Goal: Task Accomplishment & Management: Manage account settings

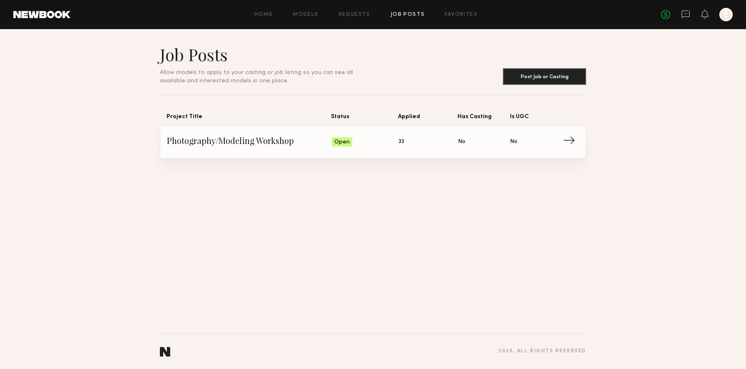
click at [400, 147] on span "33" at bounding box center [402, 141] width 6 height 9
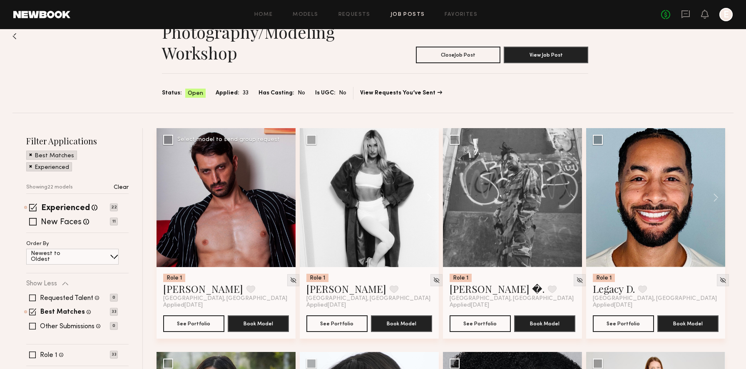
scroll to position [25, 0]
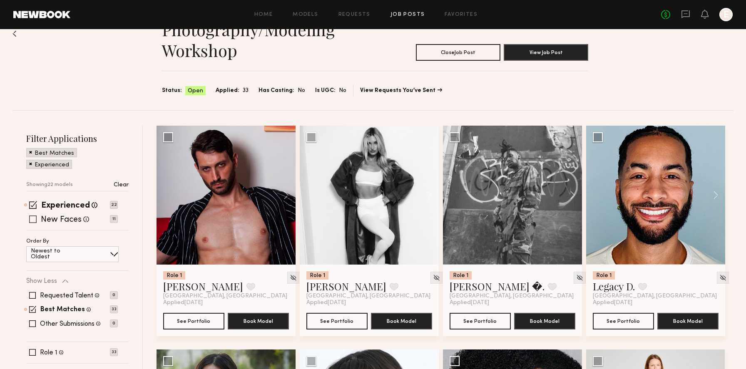
click at [35, 217] on span at bounding box center [32, 219] width 7 height 7
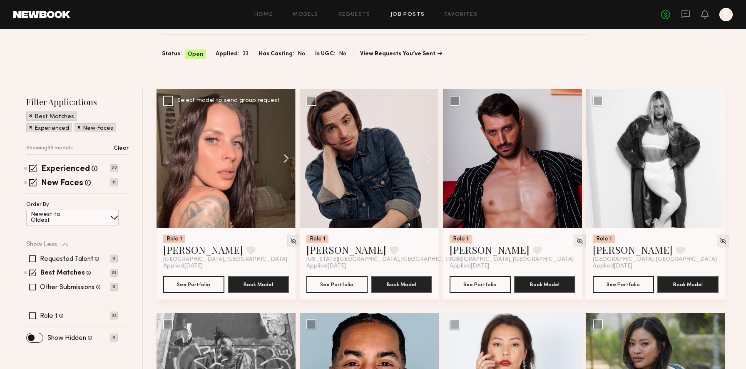
scroll to position [99, 0]
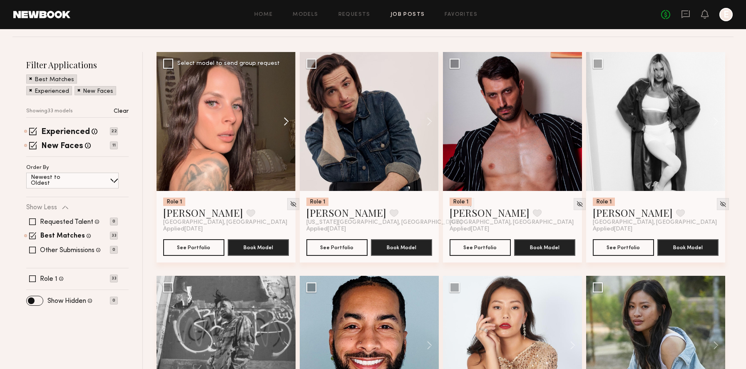
click at [285, 120] on button at bounding box center [282, 121] width 27 height 139
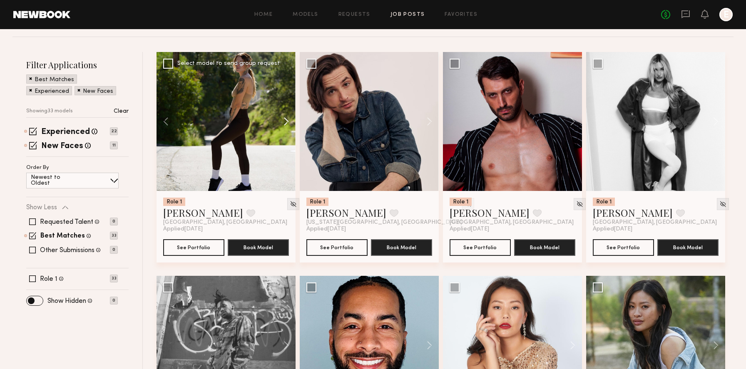
click at [285, 121] on button at bounding box center [282, 121] width 27 height 139
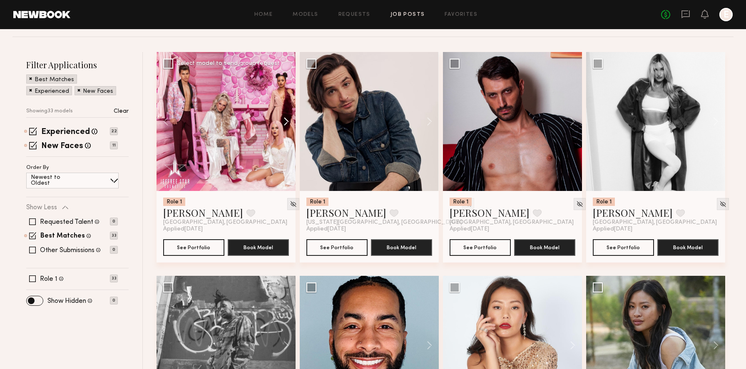
click at [285, 121] on button at bounding box center [282, 121] width 27 height 139
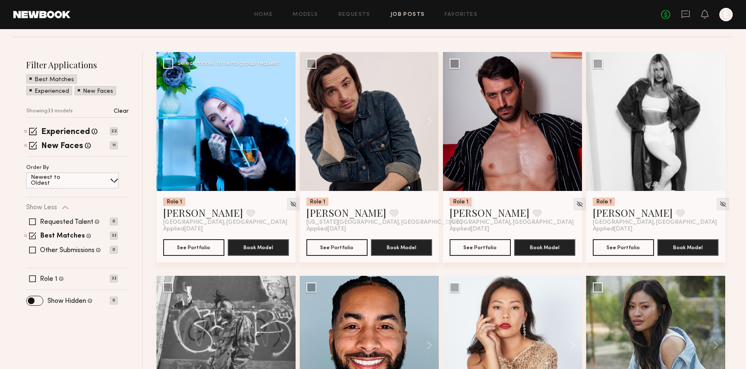
click at [285, 121] on button at bounding box center [282, 121] width 27 height 139
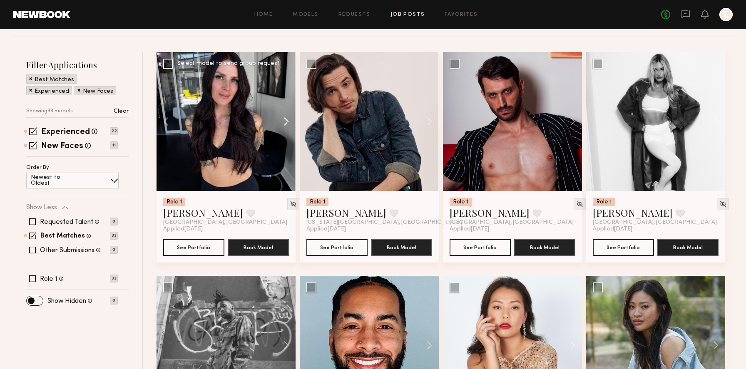
click at [285, 121] on button at bounding box center [282, 121] width 27 height 139
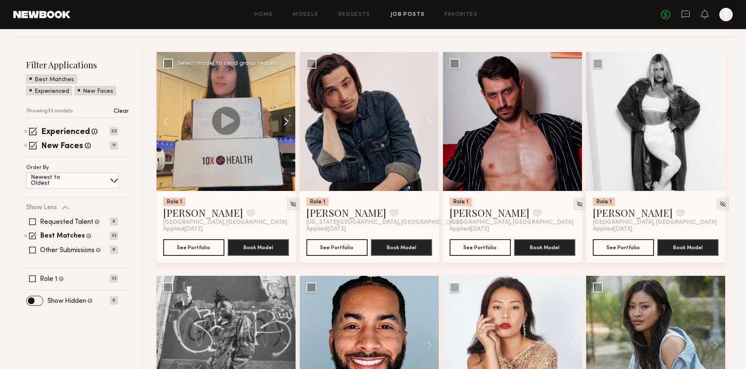
click at [285, 121] on button at bounding box center [282, 121] width 27 height 139
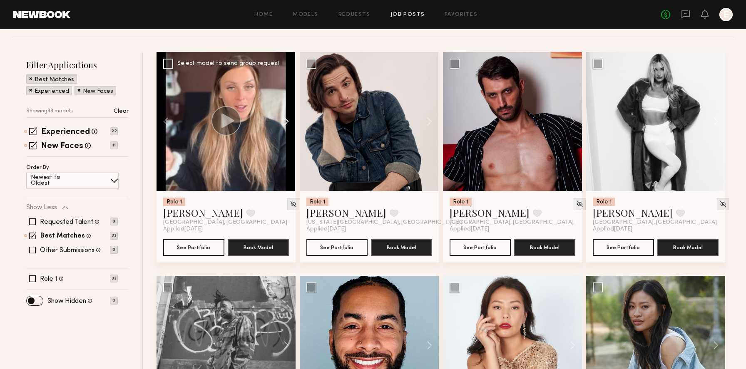
click at [285, 121] on button at bounding box center [282, 121] width 27 height 139
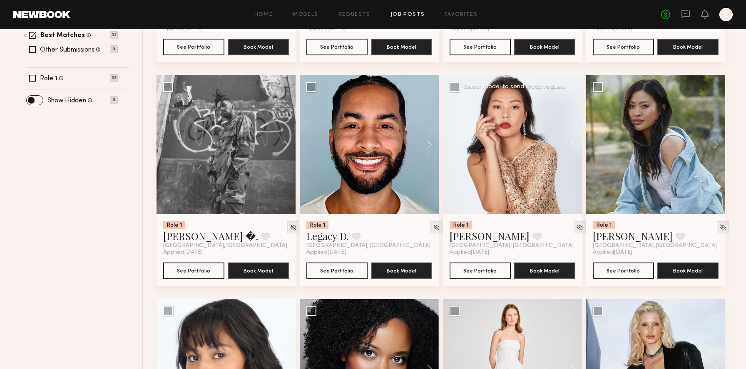
scroll to position [275, 0]
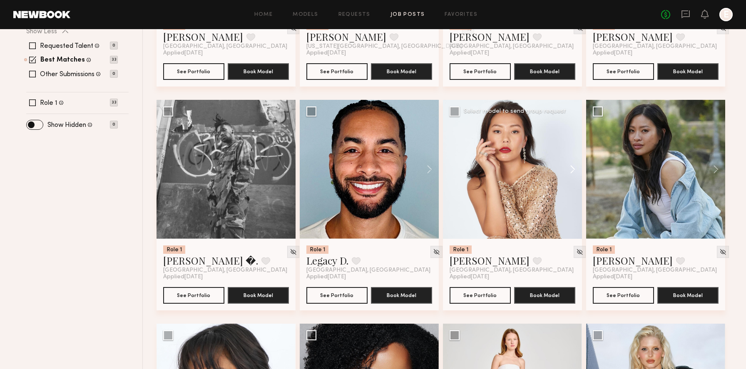
click at [569, 167] on button at bounding box center [569, 169] width 27 height 139
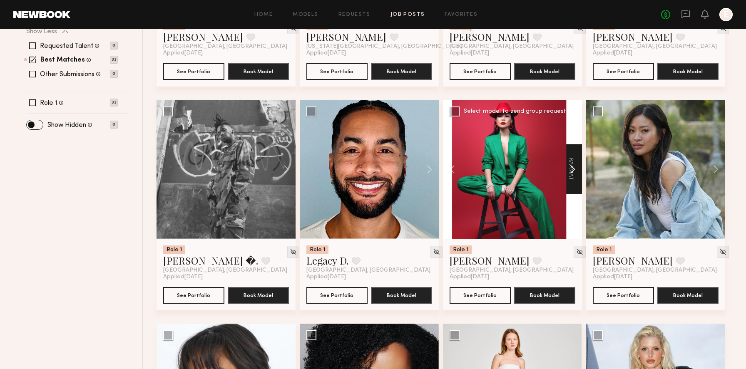
click at [569, 167] on button at bounding box center [569, 169] width 27 height 139
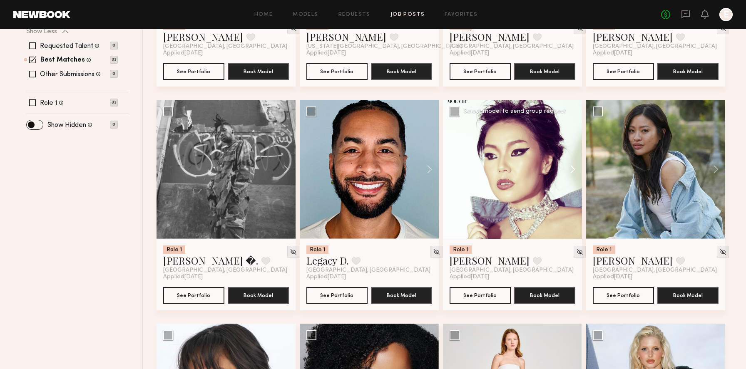
click at [569, 167] on button at bounding box center [569, 169] width 27 height 139
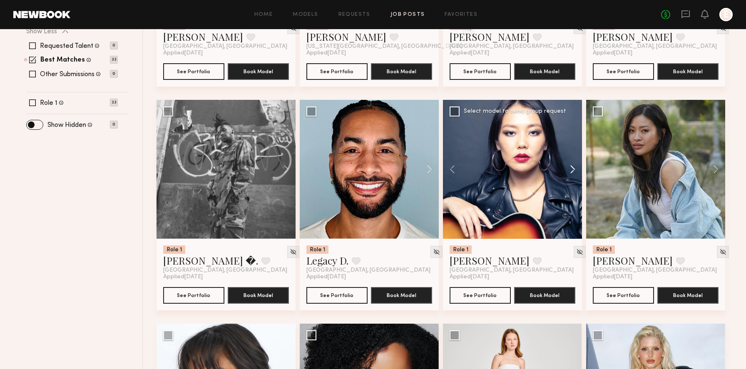
click at [569, 167] on button at bounding box center [569, 169] width 27 height 139
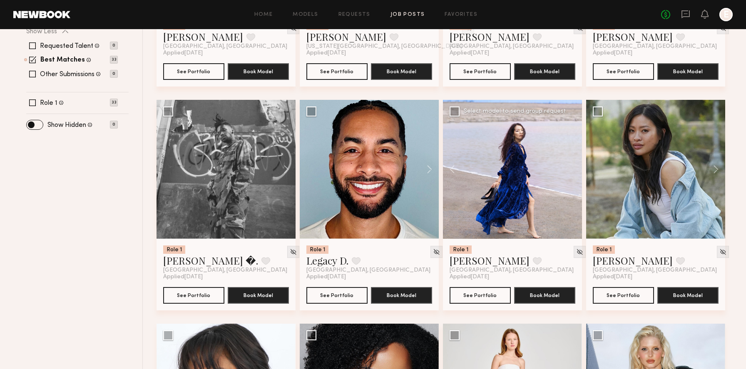
click at [569, 167] on div at bounding box center [512, 169] width 139 height 139
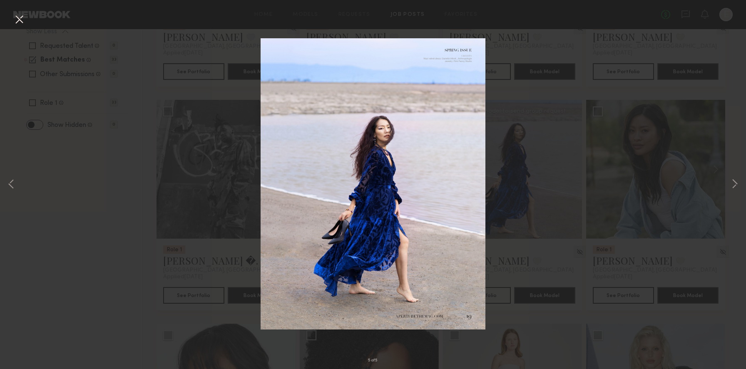
click at [662, 138] on div "5 of 5" at bounding box center [373, 184] width 746 height 369
click at [20, 18] on button at bounding box center [18, 19] width 13 height 15
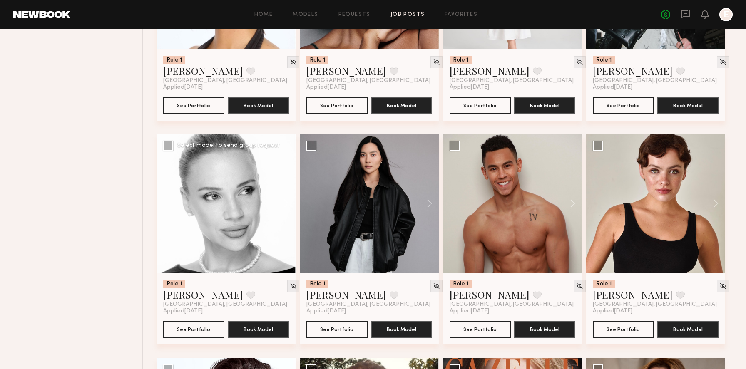
scroll to position [676, 0]
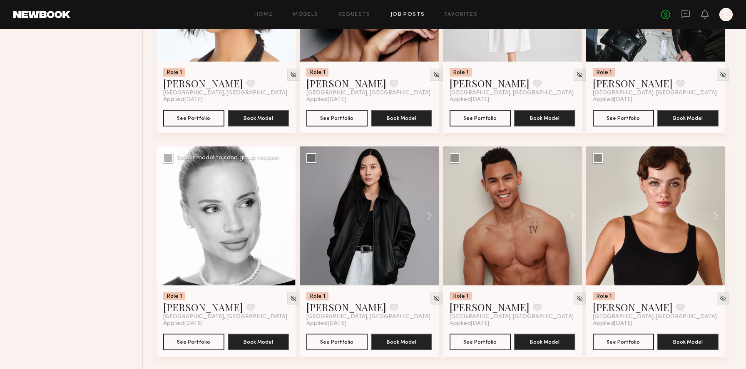
click at [289, 222] on button at bounding box center [282, 216] width 27 height 139
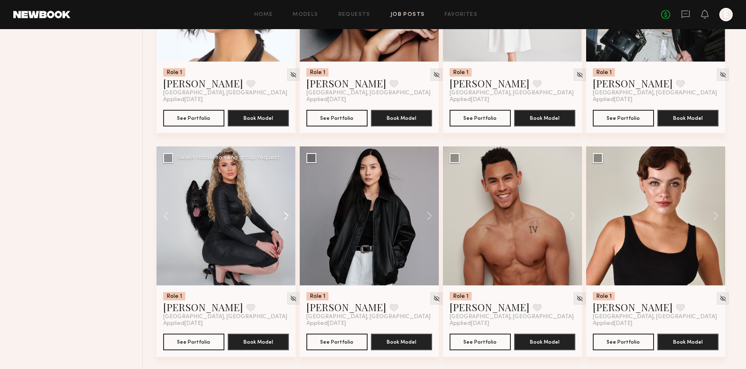
click at [289, 222] on button at bounding box center [282, 216] width 27 height 139
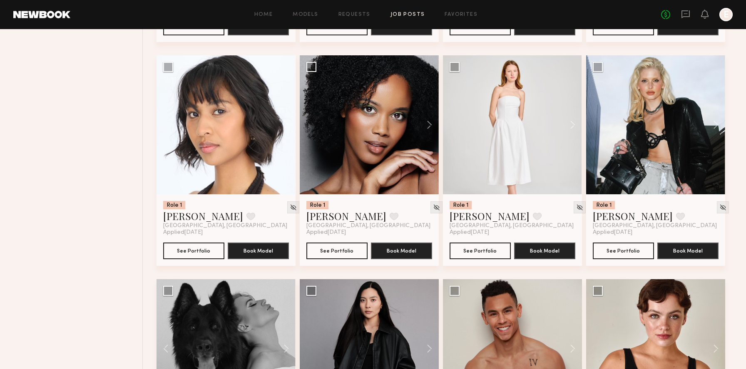
scroll to position [542, 0]
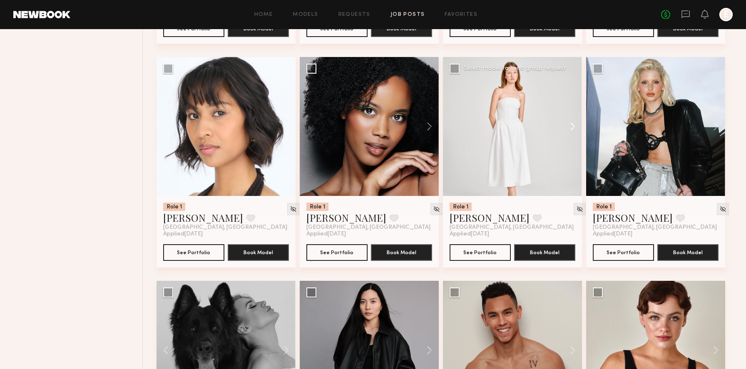
click at [572, 127] on button at bounding box center [569, 126] width 27 height 139
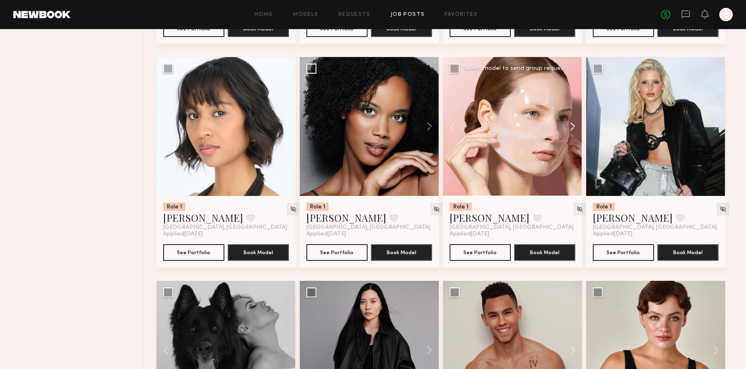
click at [572, 127] on button at bounding box center [569, 126] width 27 height 139
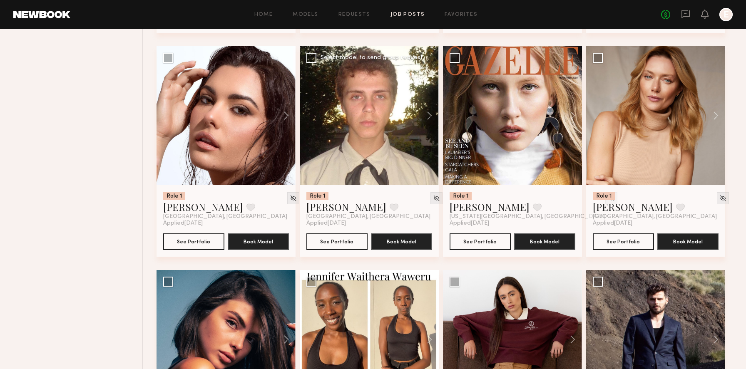
scroll to position [992, 0]
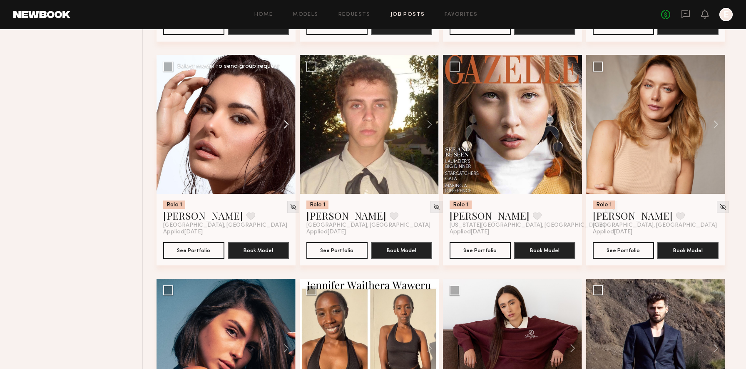
click at [288, 127] on button at bounding box center [282, 124] width 27 height 139
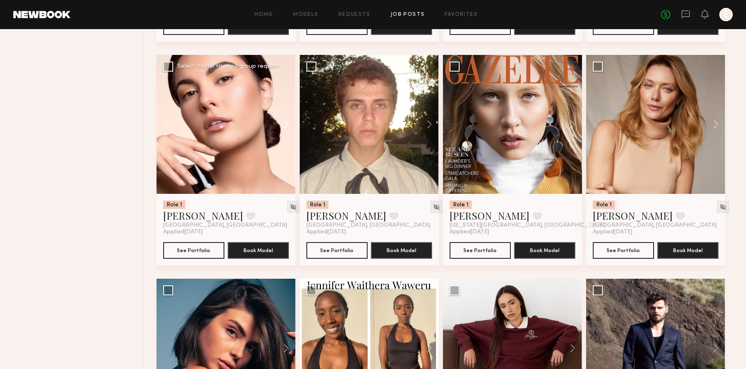
click at [288, 127] on button at bounding box center [282, 124] width 27 height 139
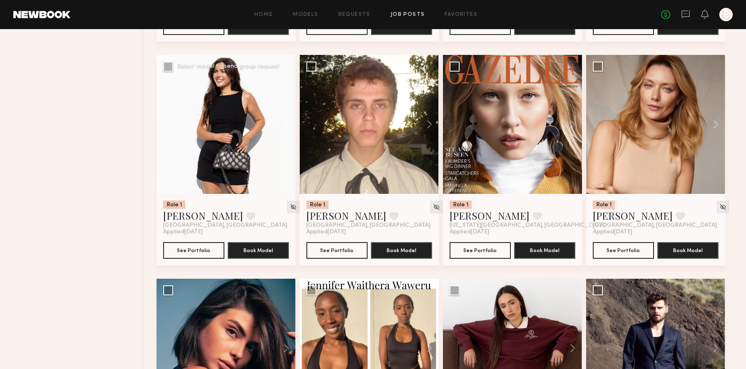
click at [287, 127] on button at bounding box center [282, 124] width 27 height 139
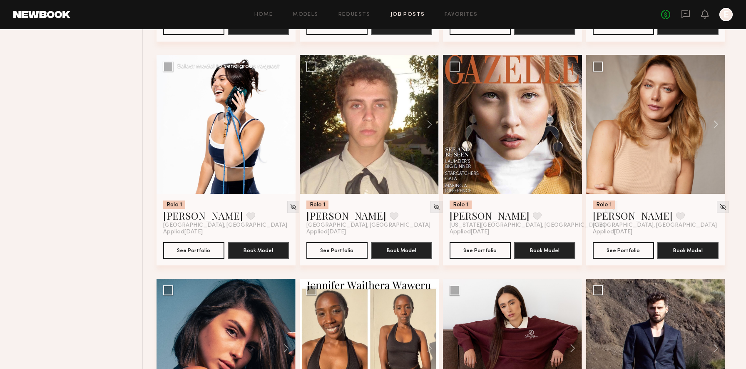
click at [287, 127] on button at bounding box center [282, 124] width 27 height 139
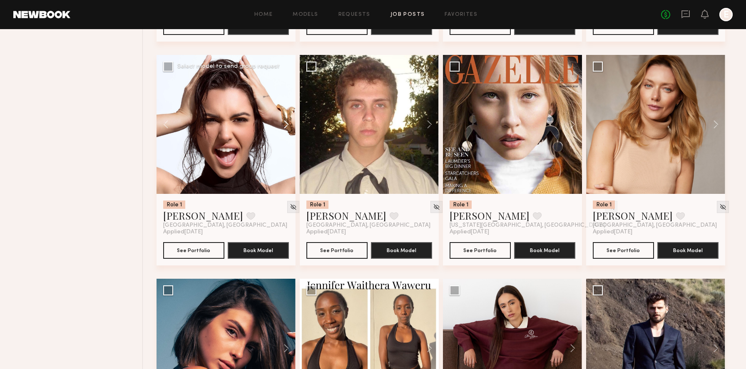
click at [287, 127] on button at bounding box center [282, 124] width 27 height 139
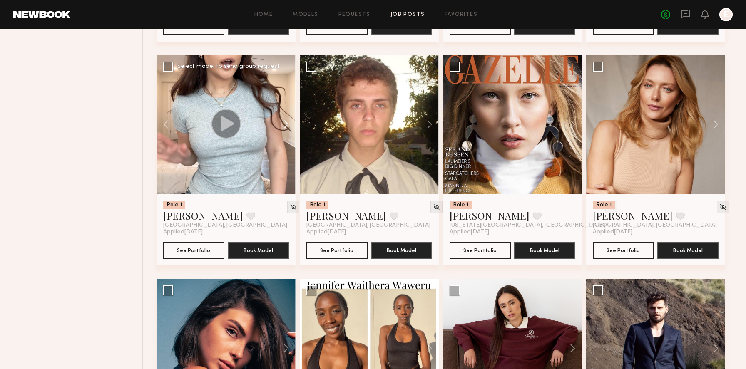
click at [287, 127] on button at bounding box center [282, 124] width 27 height 139
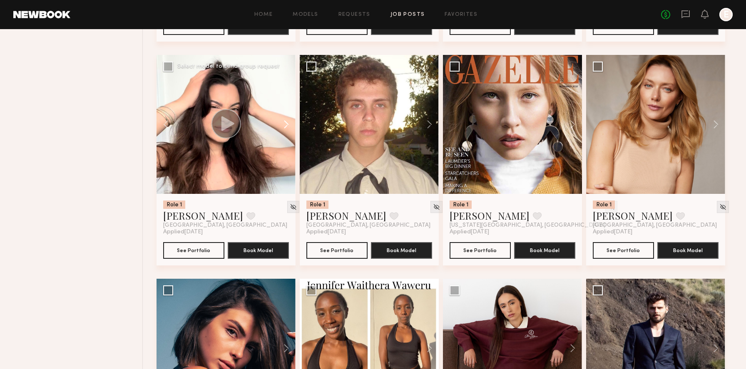
click at [287, 127] on button at bounding box center [282, 124] width 27 height 139
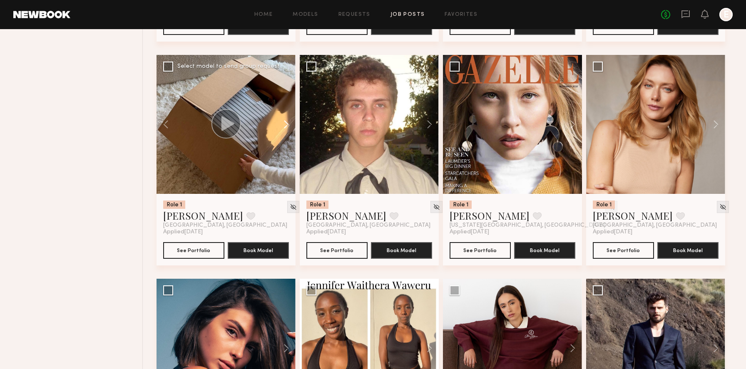
click at [287, 127] on button at bounding box center [282, 124] width 27 height 139
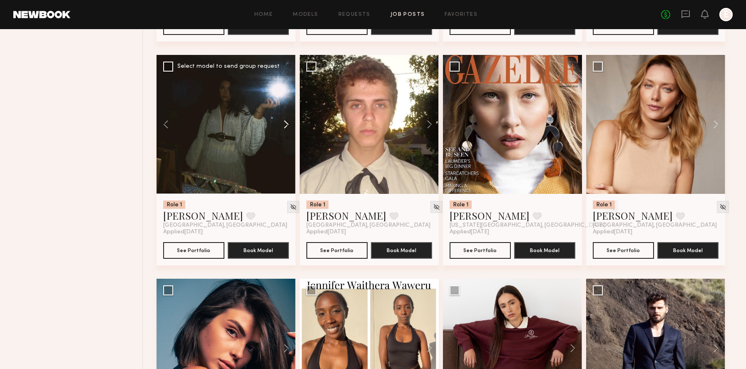
click at [287, 127] on button at bounding box center [282, 124] width 27 height 139
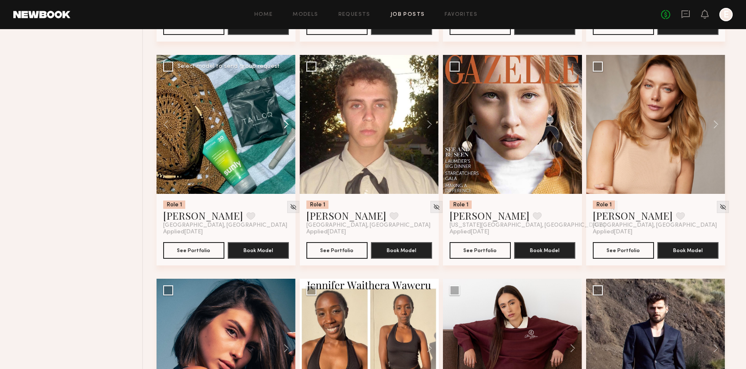
click at [287, 127] on button at bounding box center [282, 124] width 27 height 139
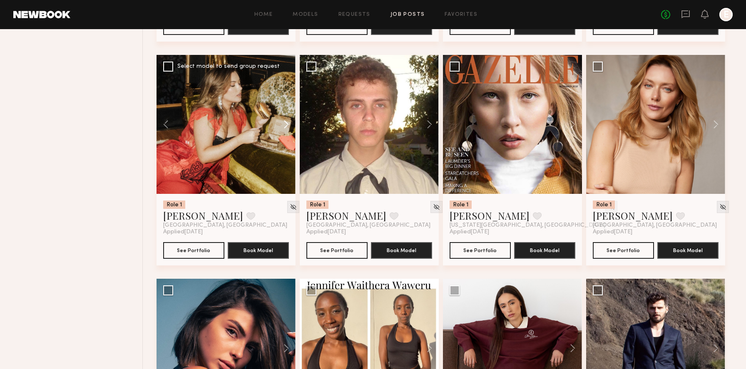
click at [287, 127] on button at bounding box center [282, 124] width 27 height 139
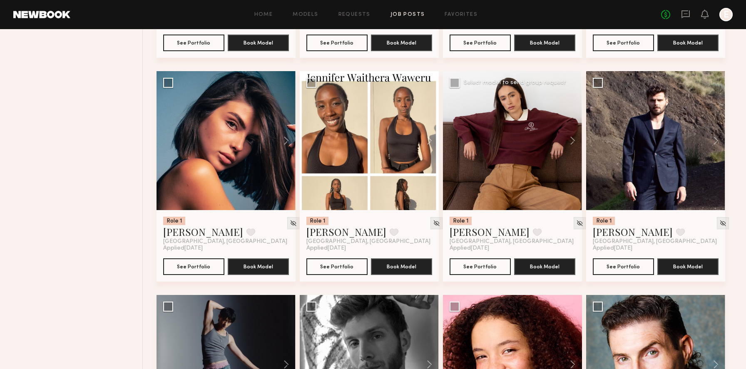
scroll to position [1190, 0]
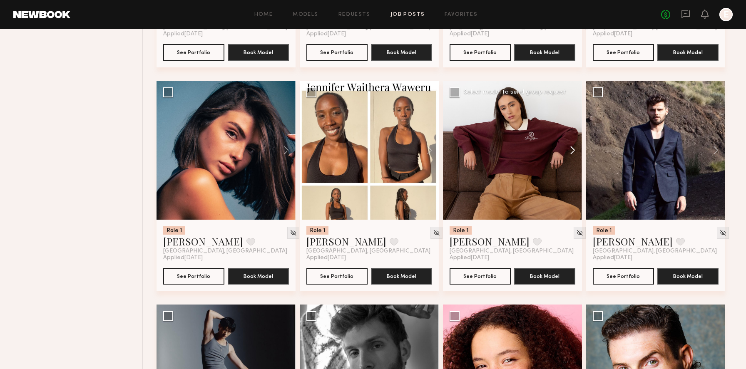
click at [569, 153] on button at bounding box center [569, 150] width 27 height 139
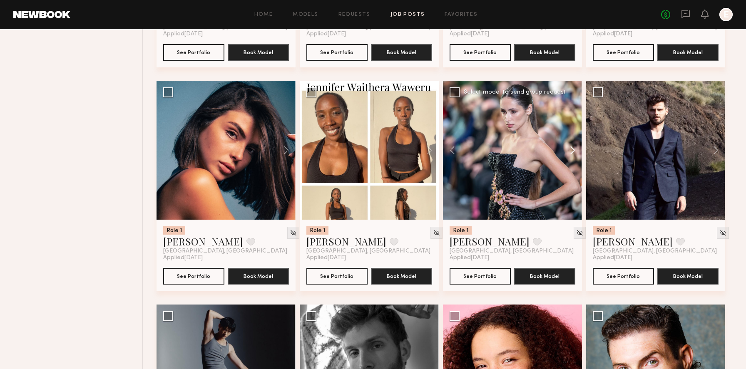
click at [569, 153] on button at bounding box center [569, 150] width 27 height 139
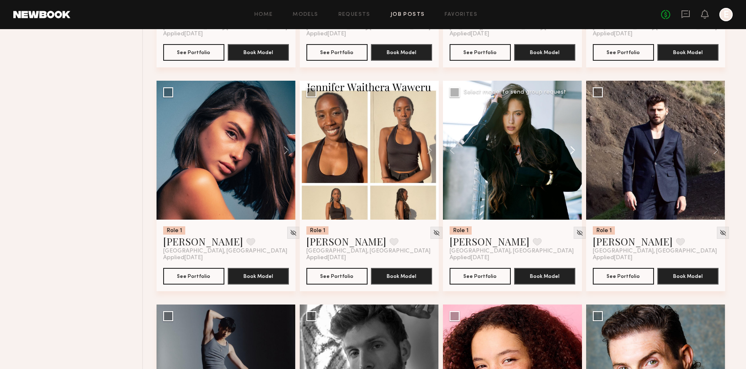
click at [569, 153] on button at bounding box center [569, 150] width 27 height 139
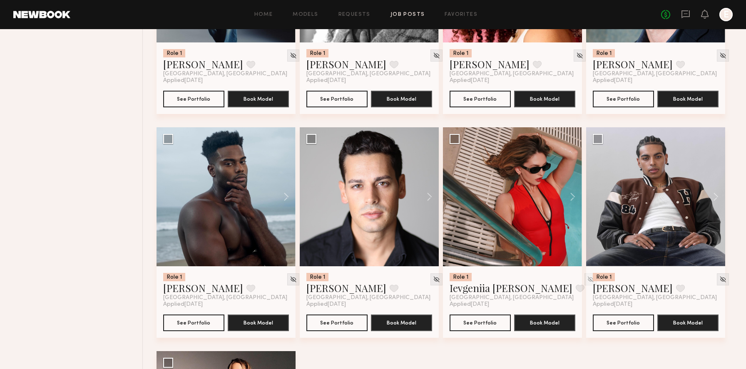
scroll to position [1599, 0]
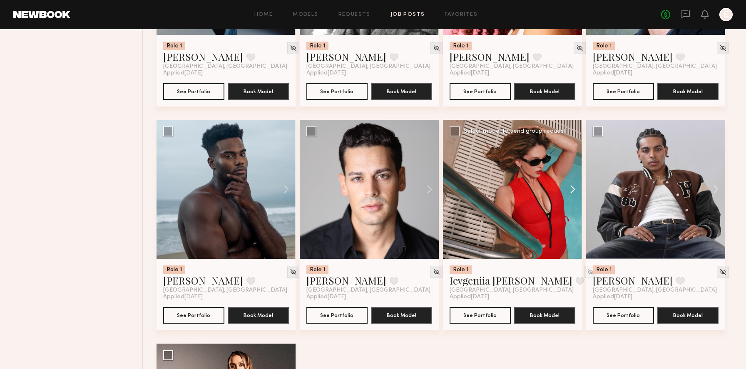
click at [576, 199] on button at bounding box center [569, 189] width 27 height 139
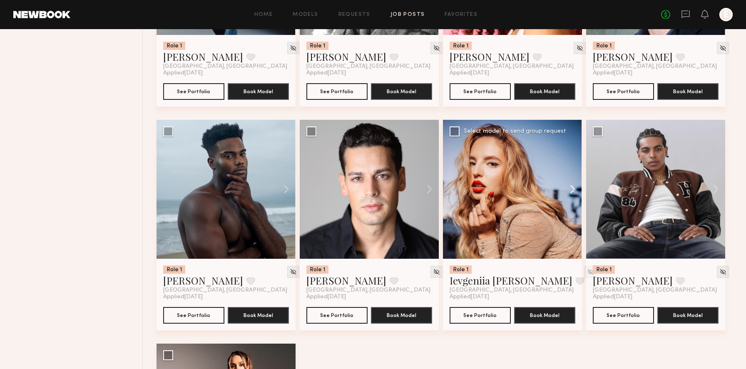
click at [576, 199] on button at bounding box center [569, 189] width 27 height 139
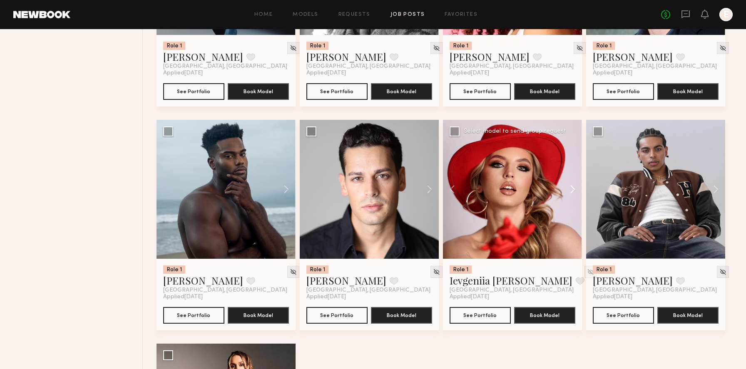
click at [576, 199] on button at bounding box center [569, 189] width 27 height 139
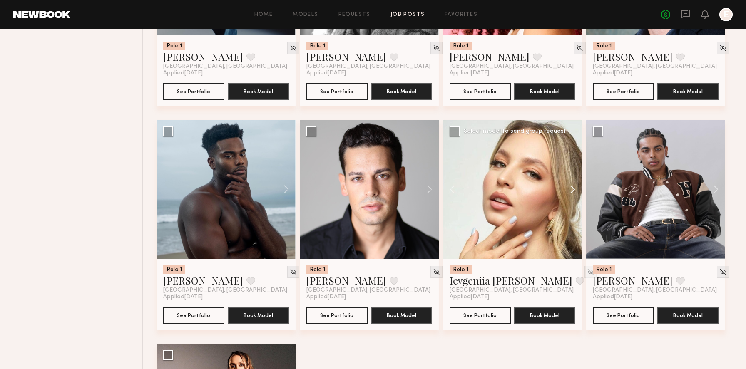
click at [576, 199] on button at bounding box center [569, 189] width 27 height 139
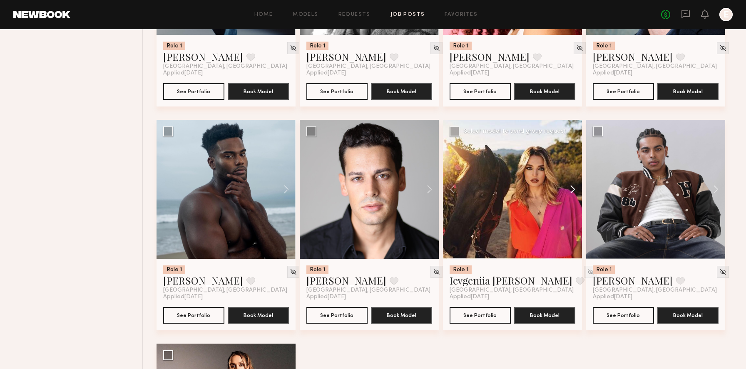
click at [576, 199] on button at bounding box center [569, 189] width 27 height 139
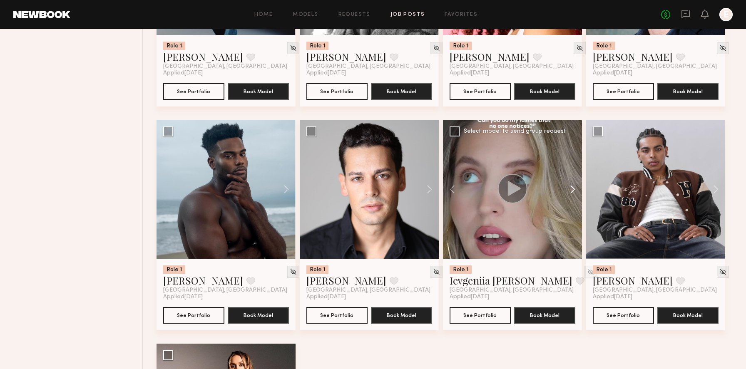
click at [576, 199] on button at bounding box center [569, 189] width 27 height 139
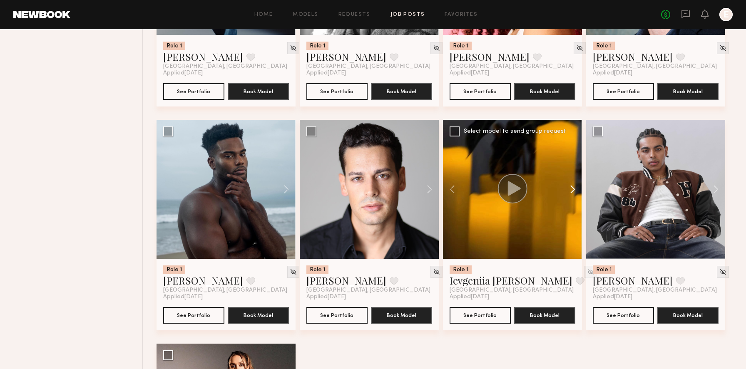
click at [576, 199] on button at bounding box center [569, 189] width 27 height 139
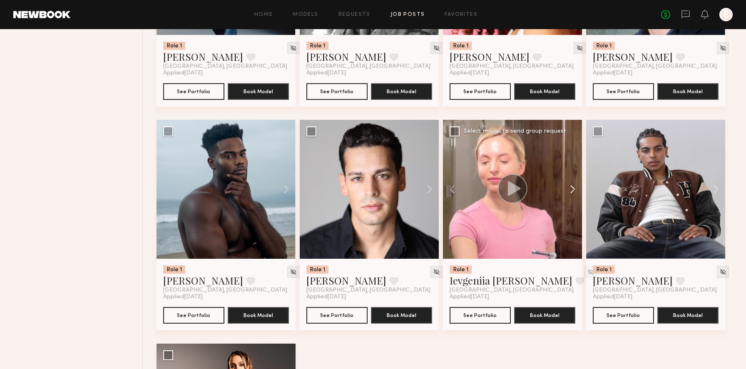
click at [576, 199] on button at bounding box center [569, 189] width 27 height 139
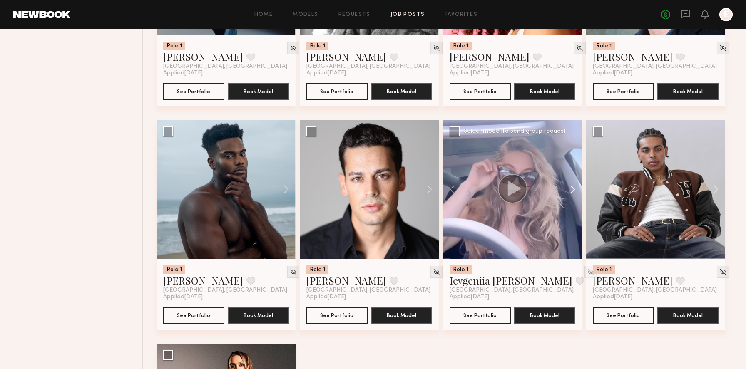
click at [576, 199] on button at bounding box center [569, 189] width 27 height 139
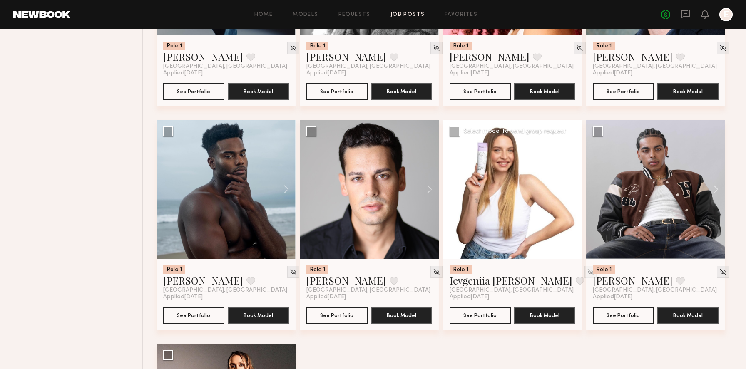
click at [576, 199] on button at bounding box center [569, 189] width 27 height 139
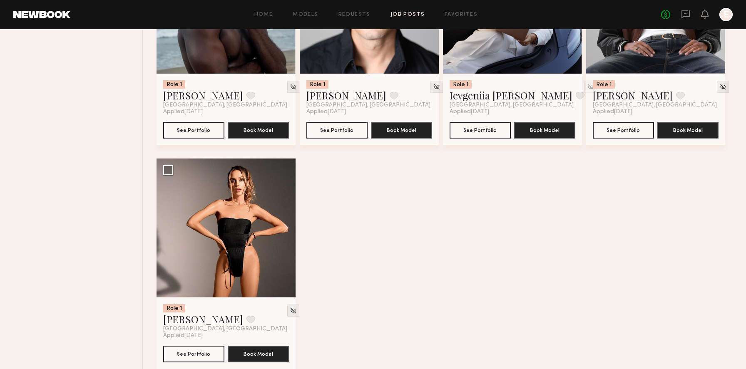
scroll to position [1807, 0]
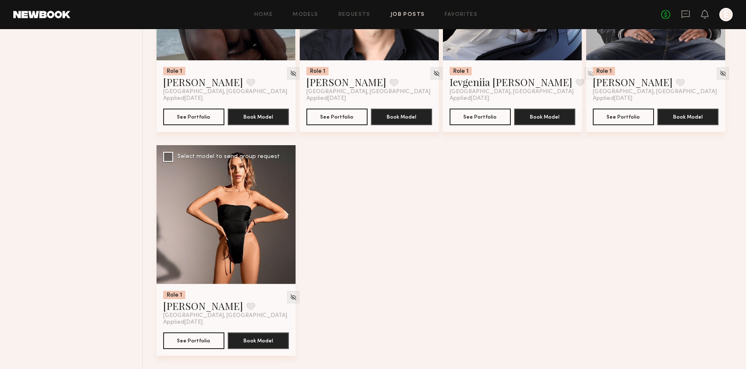
click at [286, 212] on button at bounding box center [282, 214] width 27 height 139
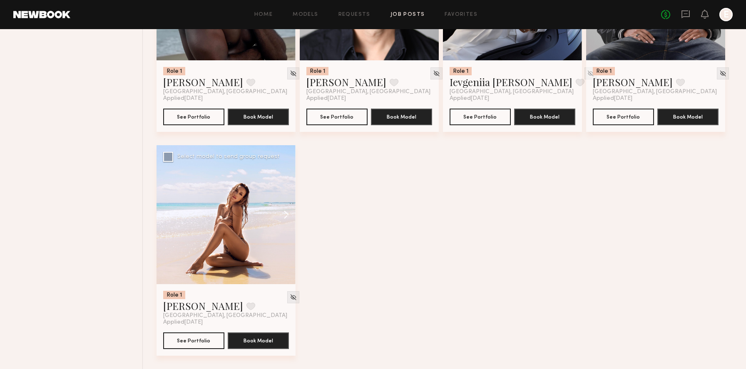
click at [286, 212] on button at bounding box center [282, 214] width 27 height 139
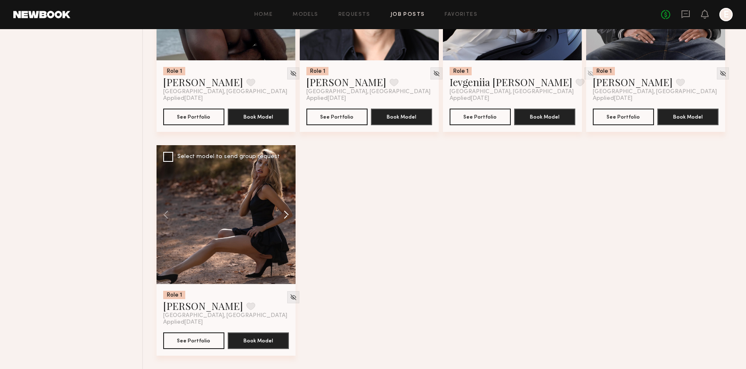
click at [286, 212] on button at bounding box center [282, 214] width 27 height 139
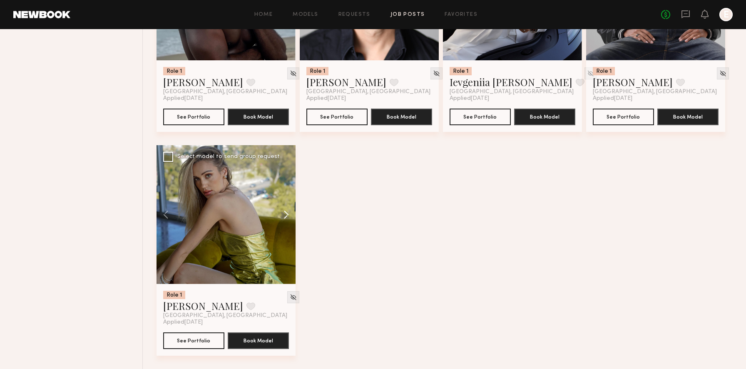
click at [286, 212] on button at bounding box center [282, 214] width 27 height 139
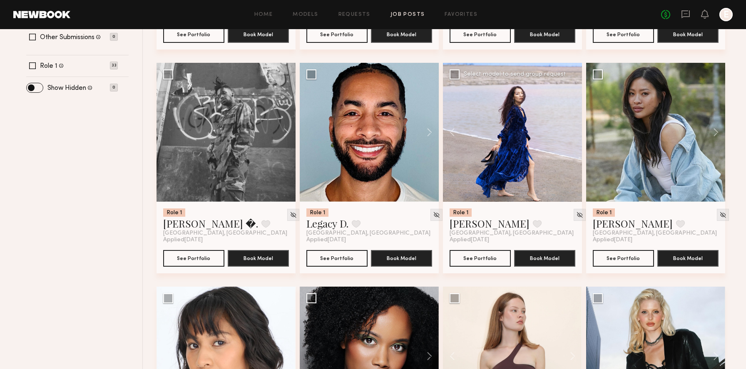
scroll to position [0, 0]
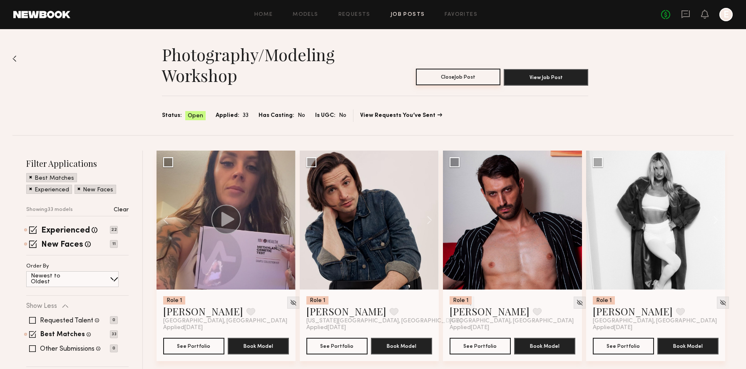
click at [445, 75] on button "Close Job Post" at bounding box center [458, 77] width 85 height 17
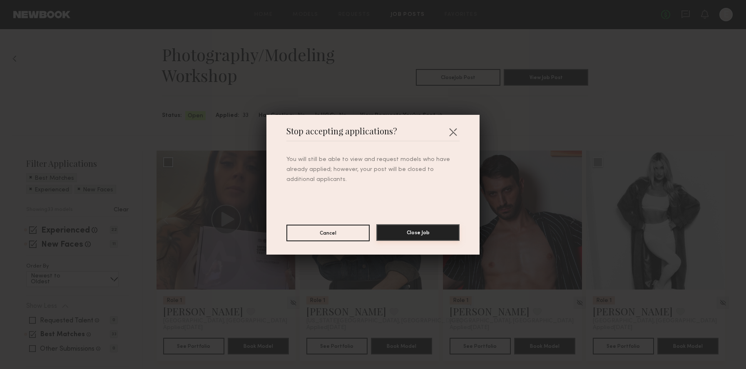
click at [420, 232] on button "Close Job" at bounding box center [418, 232] width 83 height 17
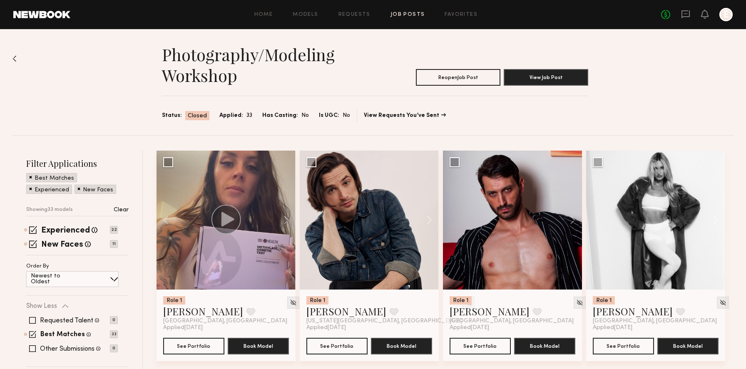
click at [349, 20] on div "Home Models Requests Job Posts Favorites Sign Out No fees up to $5,000 E" at bounding box center [401, 14] width 663 height 13
click at [351, 15] on link "Requests" at bounding box center [355, 14] width 32 height 5
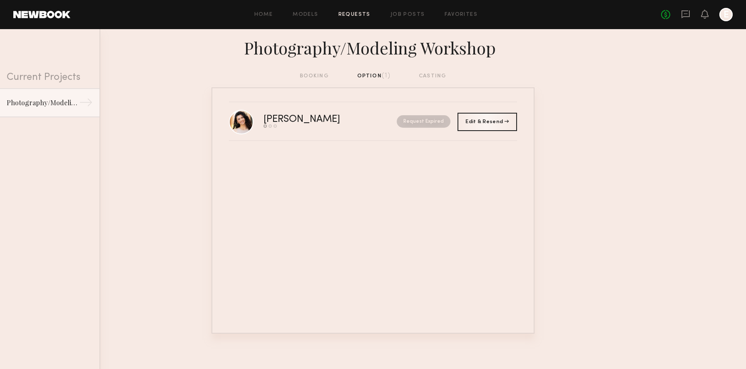
click at [379, 77] on div "booking option (1) casting" at bounding box center [373, 76] width 147 height 9
click at [307, 15] on link "Models" at bounding box center [305, 14] width 25 height 5
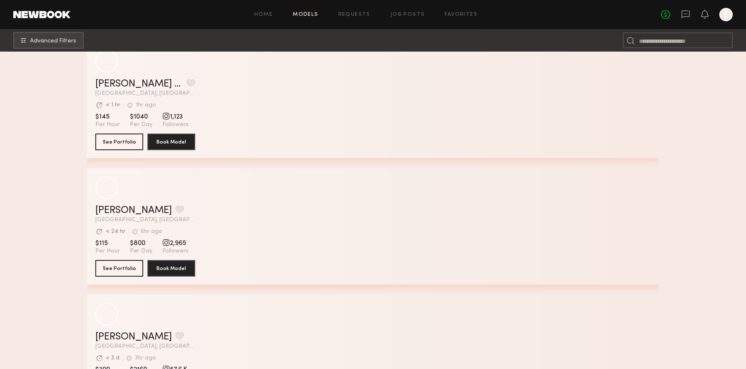
scroll to position [6017, 0]
